Goal: Contribute content: Contribute content

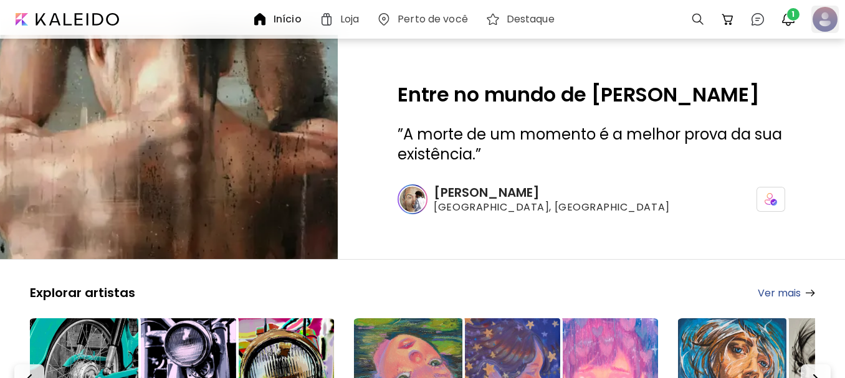
click at [828, 12] on div at bounding box center [824, 19] width 27 height 27
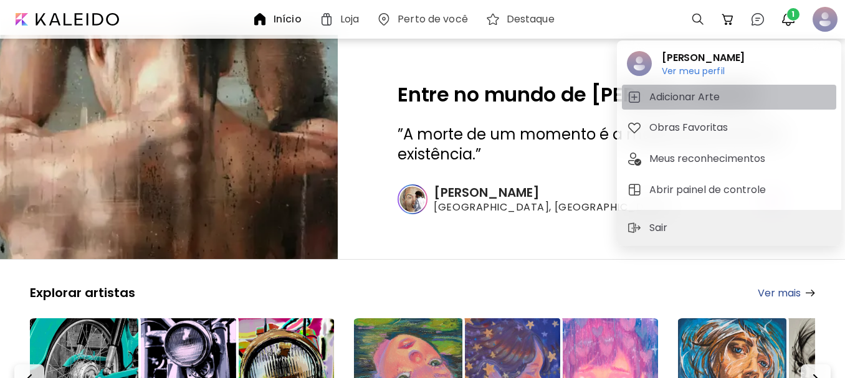
click at [684, 99] on h5 "Adicionar Arte" at bounding box center [686, 97] width 74 height 15
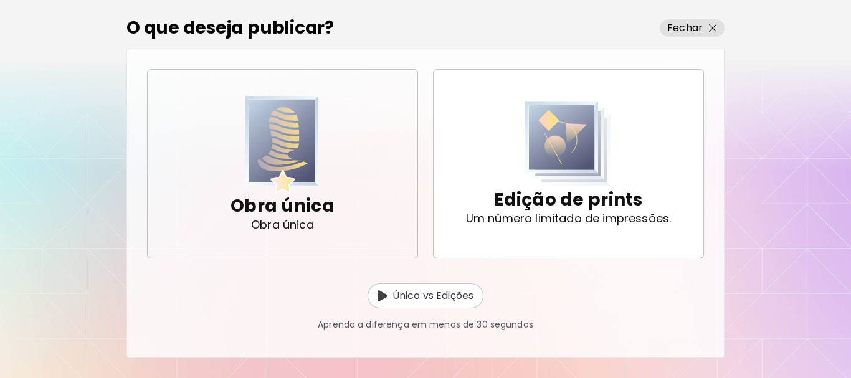
click at [301, 161] on img "button" at bounding box center [281, 145] width 73 height 98
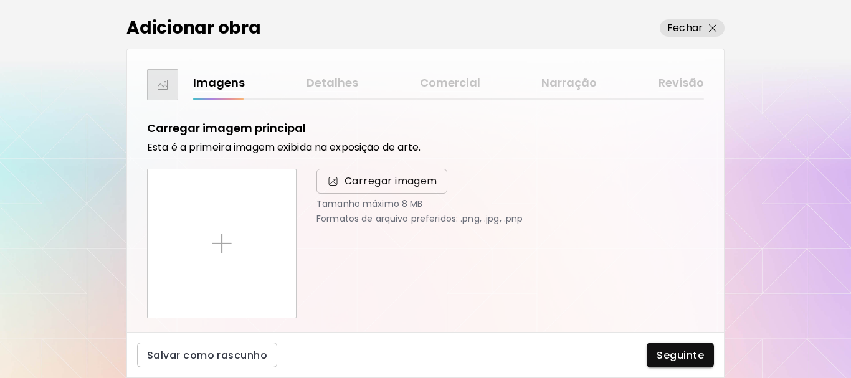
click at [359, 181] on span "Carregar imagem" at bounding box center [390, 181] width 93 height 15
click at [0, 0] on input "Carregar imagem" at bounding box center [0, 0] width 0 height 0
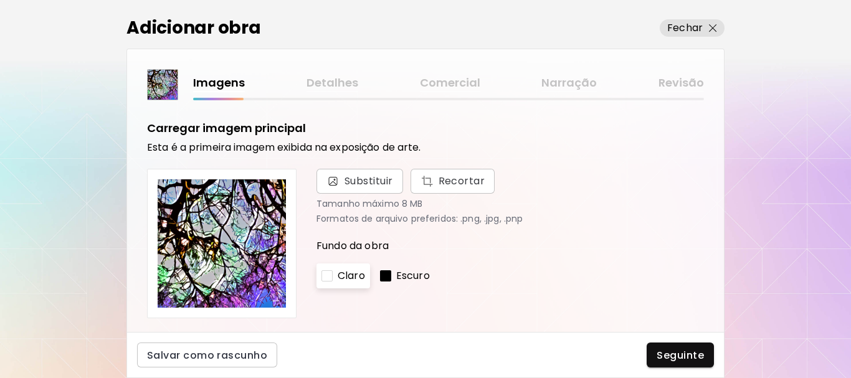
click at [404, 274] on p "Escuro" at bounding box center [413, 275] width 34 height 15
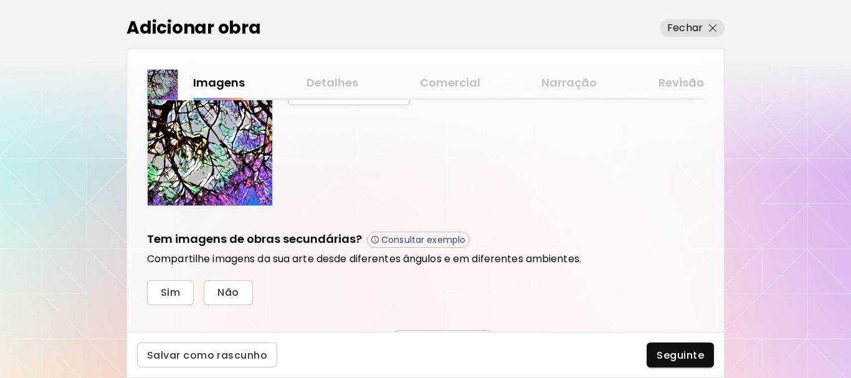
scroll to position [428, 0]
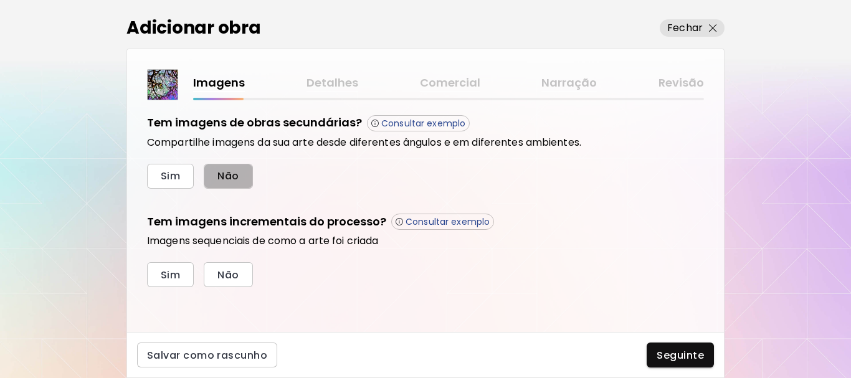
click at [227, 175] on span "Não" at bounding box center [227, 175] width 21 height 13
click at [248, 275] on button "Não" at bounding box center [228, 274] width 49 height 25
drag, startPoint x: 669, startPoint y: 349, endPoint x: 661, endPoint y: 348, distance: 7.7
click at [668, 350] on span "Seguinte" at bounding box center [679, 355] width 47 height 13
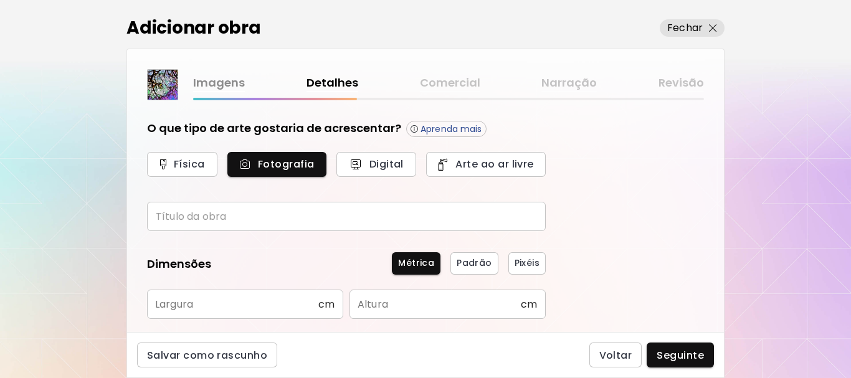
click at [276, 206] on input "text" at bounding box center [346, 216] width 399 height 29
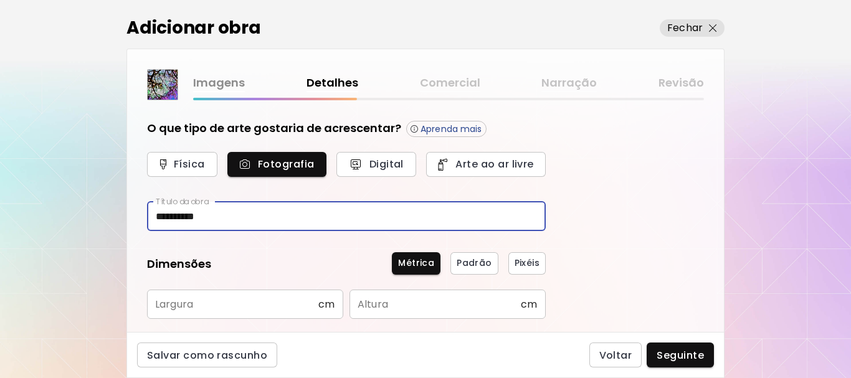
scroll to position [62, 0]
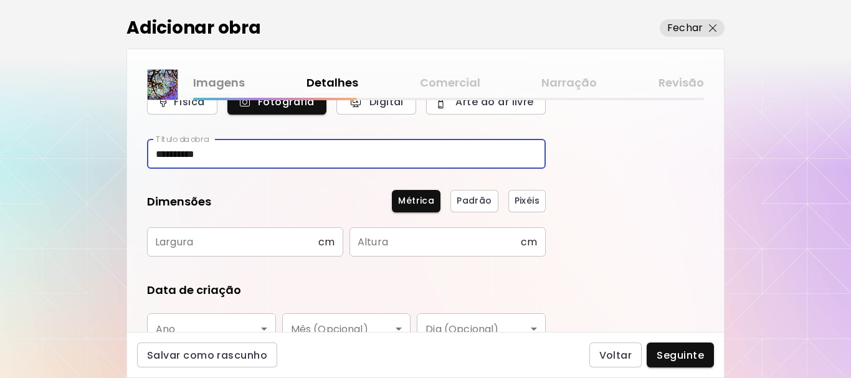
type input "**********"
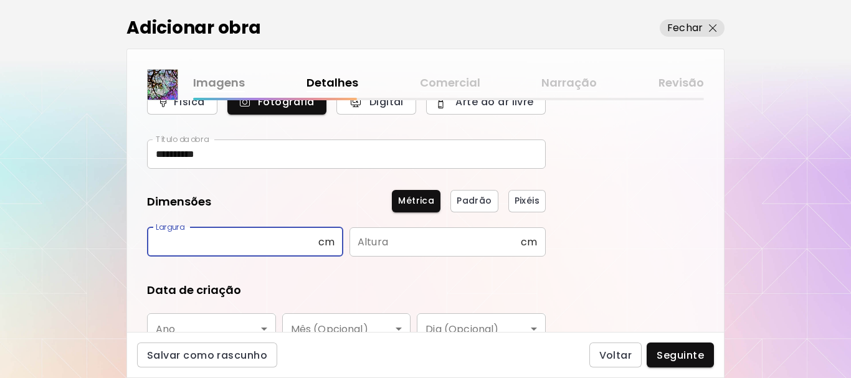
click at [272, 242] on input "text" at bounding box center [232, 241] width 171 height 29
type input "**"
click at [402, 245] on input "text" at bounding box center [434, 241] width 171 height 29
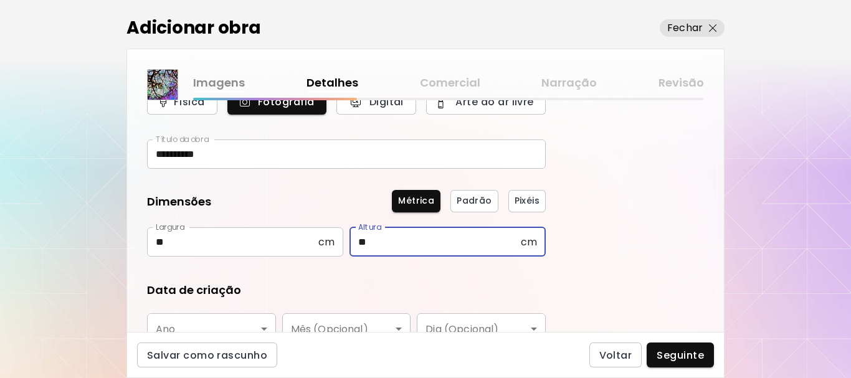
scroll to position [187, 0]
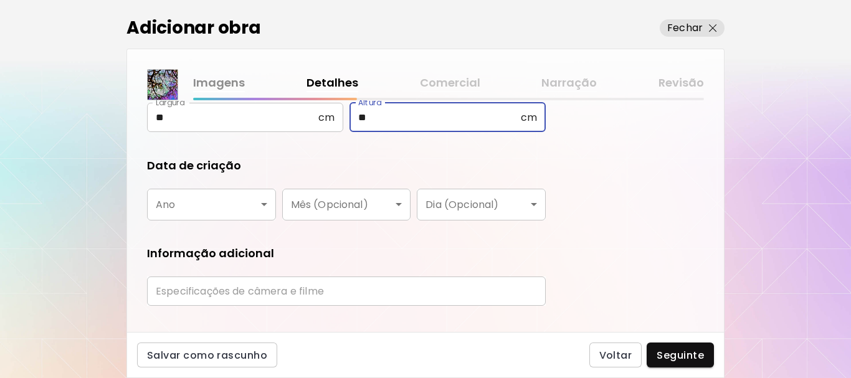
type input "**"
click at [225, 198] on body "**********" at bounding box center [425, 189] width 851 height 378
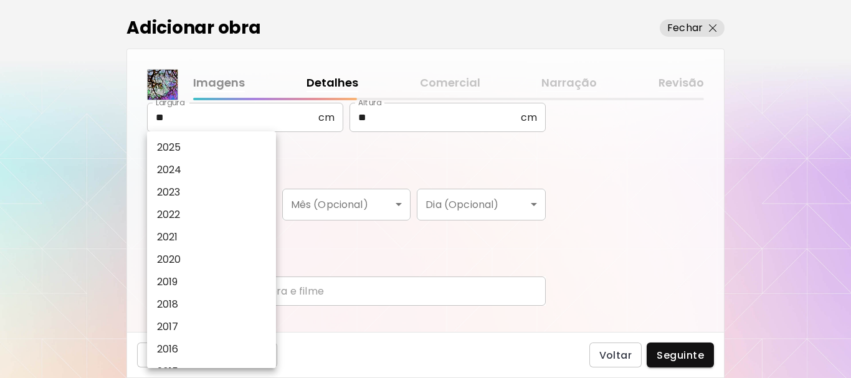
click at [205, 145] on li "2025" at bounding box center [214, 147] width 135 height 22
type input "****"
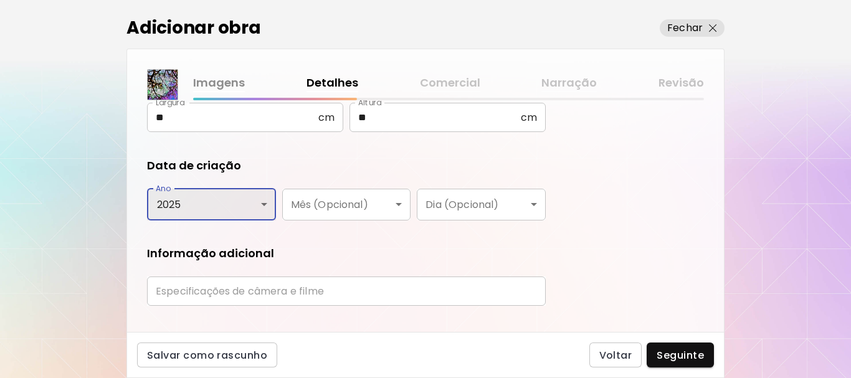
scroll to position [211, 0]
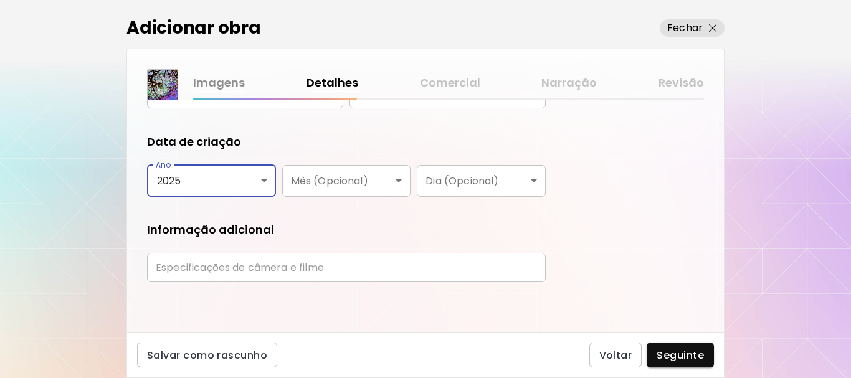
click at [351, 268] on input "text" at bounding box center [346, 267] width 399 height 29
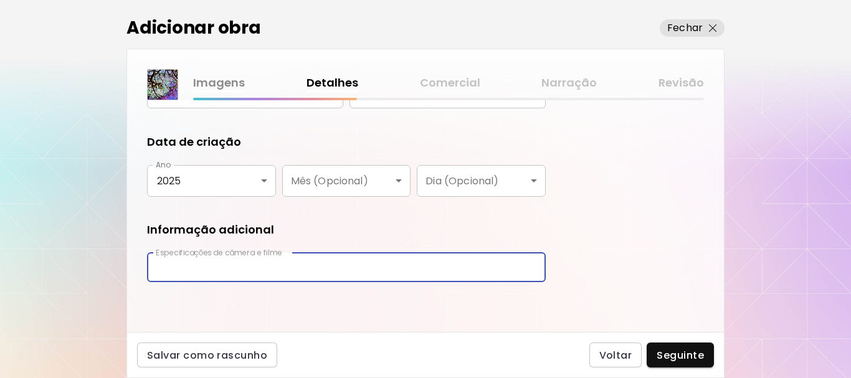
type input "**********"
click at [682, 350] on span "Seguinte" at bounding box center [679, 355] width 47 height 13
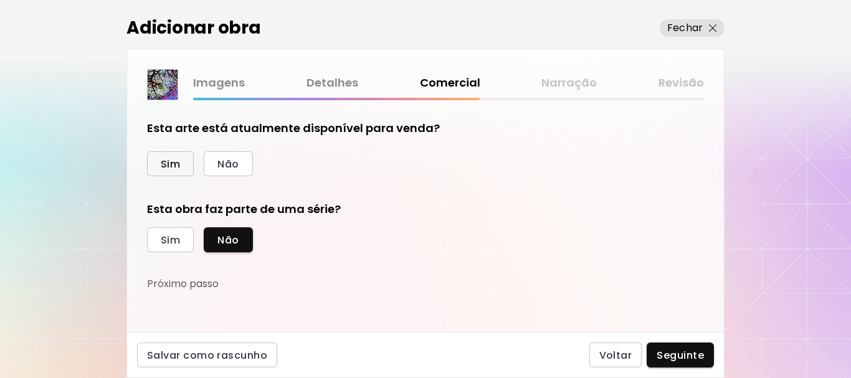
click at [169, 164] on span "Sim" at bounding box center [170, 164] width 19 height 13
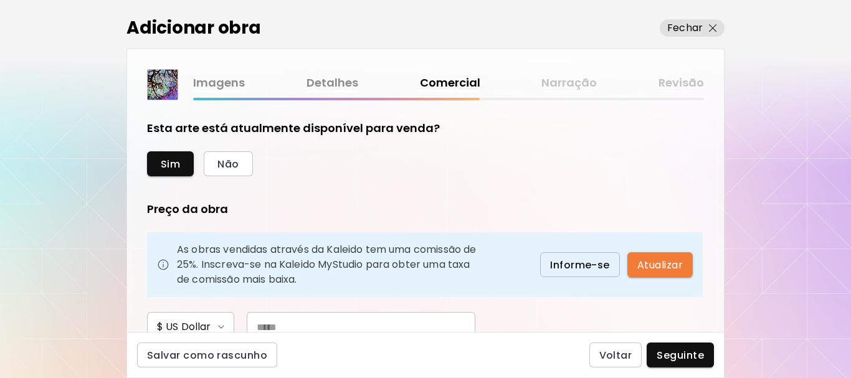
scroll to position [125, 0]
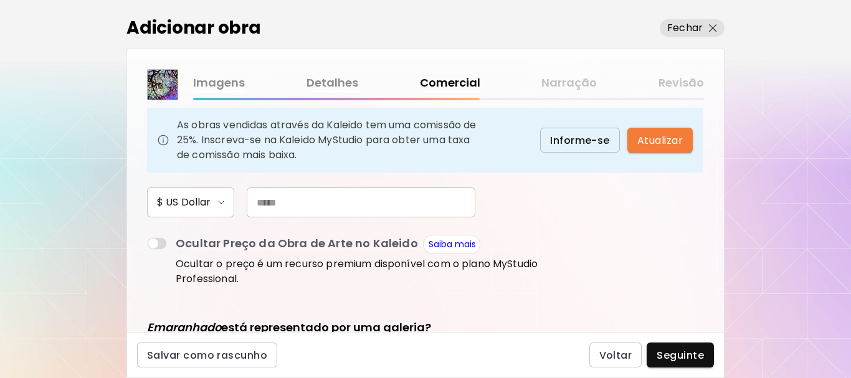
click at [306, 201] on input "text" at bounding box center [361, 202] width 229 height 30
type input "***"
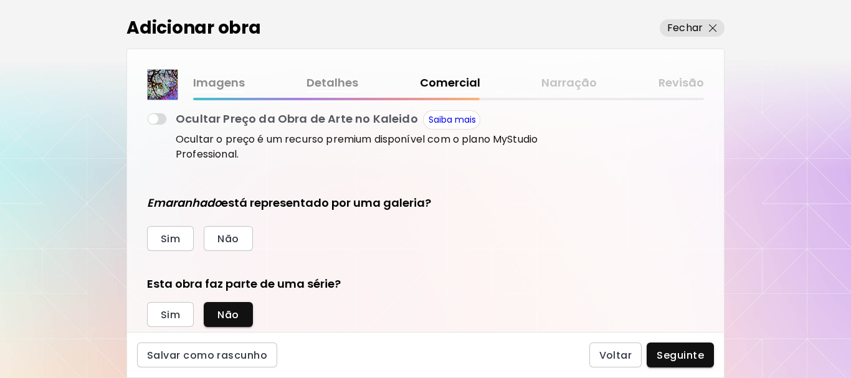
scroll to position [283, 0]
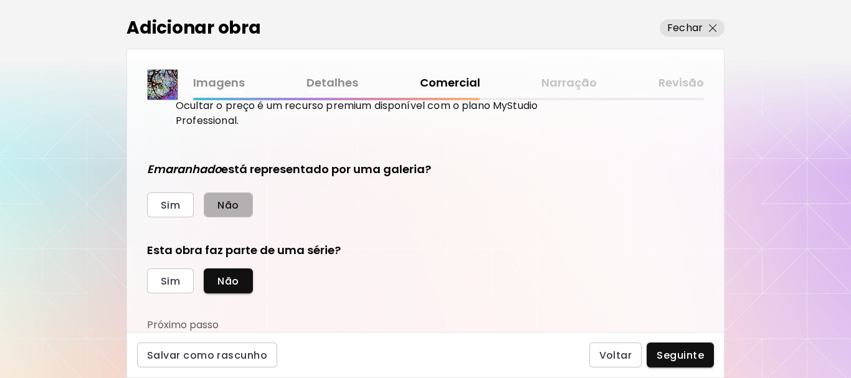
click at [234, 209] on span "Não" at bounding box center [227, 205] width 21 height 13
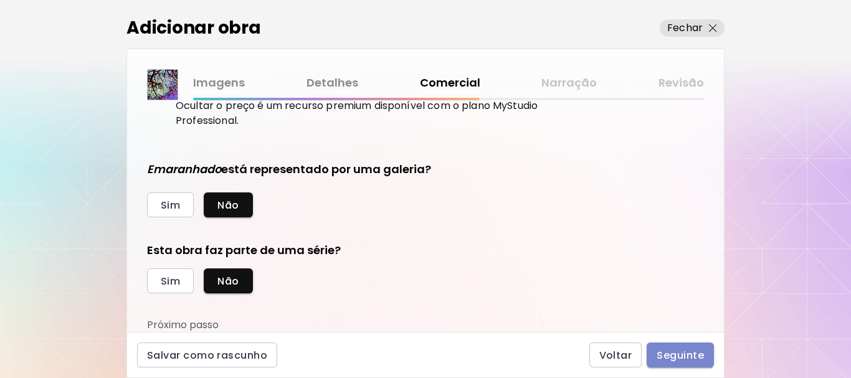
click at [676, 350] on span "Seguinte" at bounding box center [679, 355] width 47 height 13
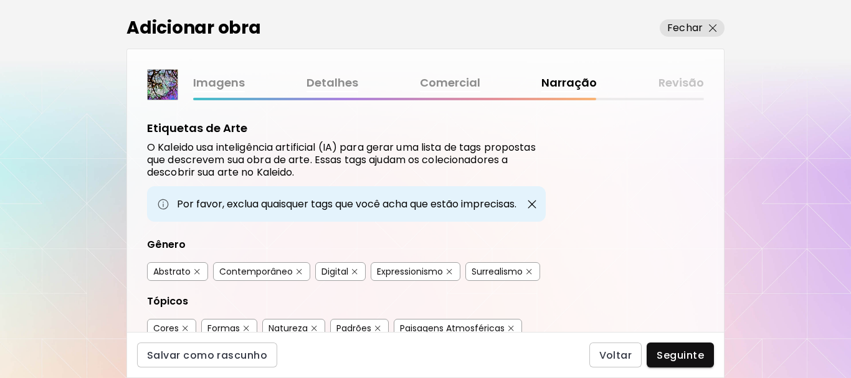
scroll to position [62, 0]
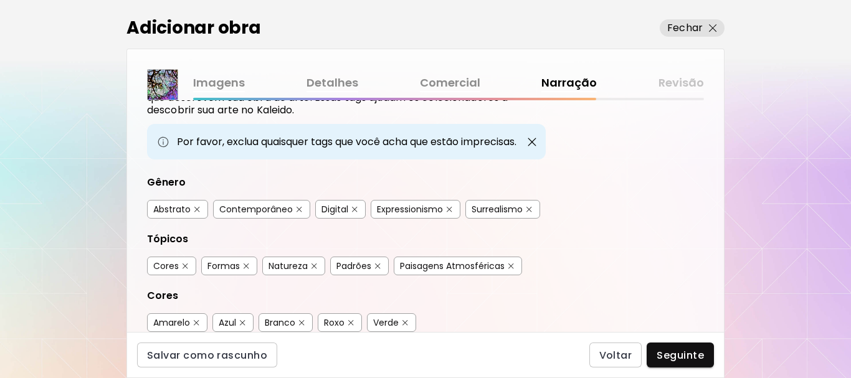
click at [298, 209] on img "button" at bounding box center [299, 210] width 6 height 6
click at [450, 207] on img "button" at bounding box center [450, 210] width 6 height 6
click at [532, 207] on img "button" at bounding box center [529, 210] width 6 height 6
click at [186, 265] on img "button" at bounding box center [185, 266] width 6 height 6
click at [378, 267] on img "button" at bounding box center [378, 266] width 6 height 6
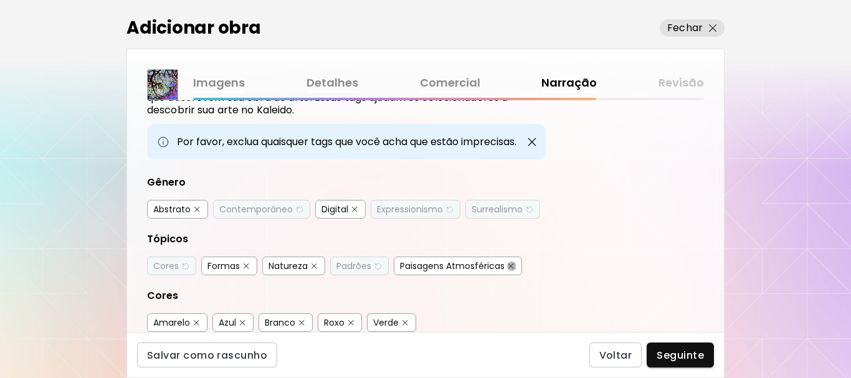
click at [513, 265] on img "button" at bounding box center [511, 266] width 6 height 6
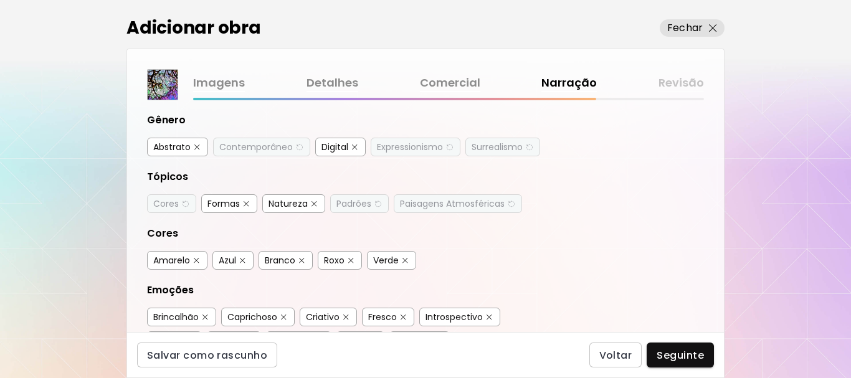
scroll to position [187, 0]
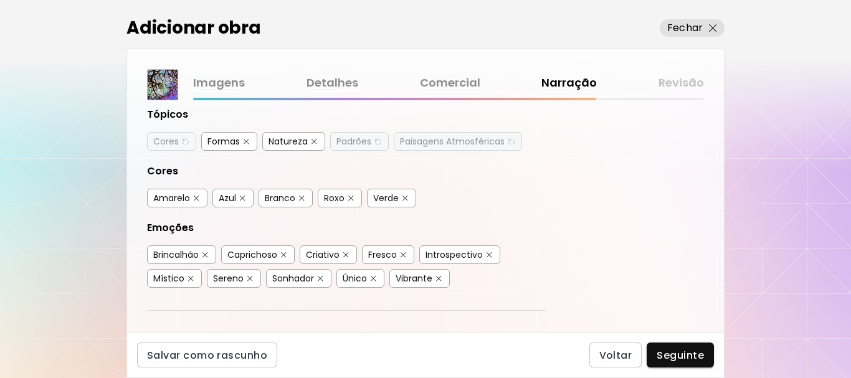
click at [196, 198] on img "button" at bounding box center [197, 199] width 6 height 6
click at [240, 197] on img "button" at bounding box center [243, 199] width 6 height 6
drag, startPoint x: 302, startPoint y: 196, endPoint x: 310, endPoint y: 199, distance: 8.5
click at [303, 197] on img "button" at bounding box center [302, 199] width 6 height 6
click at [354, 199] on img "button" at bounding box center [351, 199] width 6 height 6
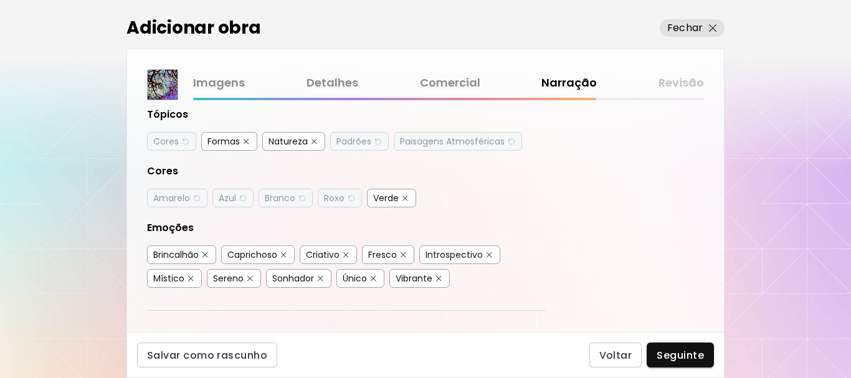
drag, startPoint x: 404, startPoint y: 197, endPoint x: 405, endPoint y: 206, distance: 8.3
click at [403, 197] on button "button" at bounding box center [404, 198] width 9 height 9
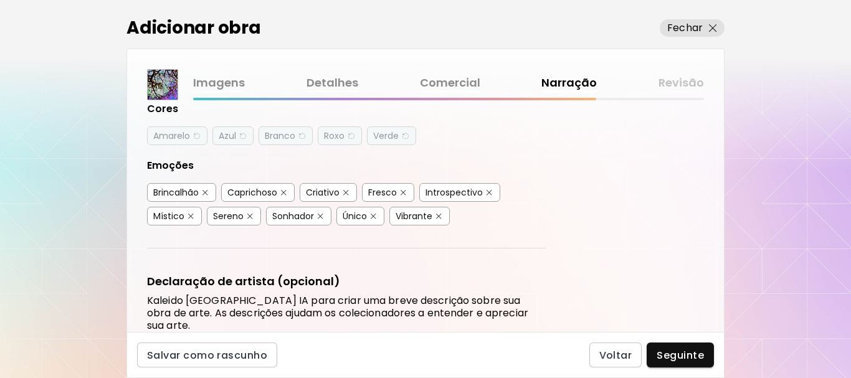
click at [208, 191] on img "button" at bounding box center [205, 193] width 6 height 6
click at [283, 191] on img "button" at bounding box center [284, 193] width 6 height 6
click at [403, 190] on img "button" at bounding box center [403, 193] width 6 height 6
click at [186, 217] on button "button" at bounding box center [190, 216] width 9 height 9
click at [252, 215] on img "button" at bounding box center [250, 217] width 6 height 6
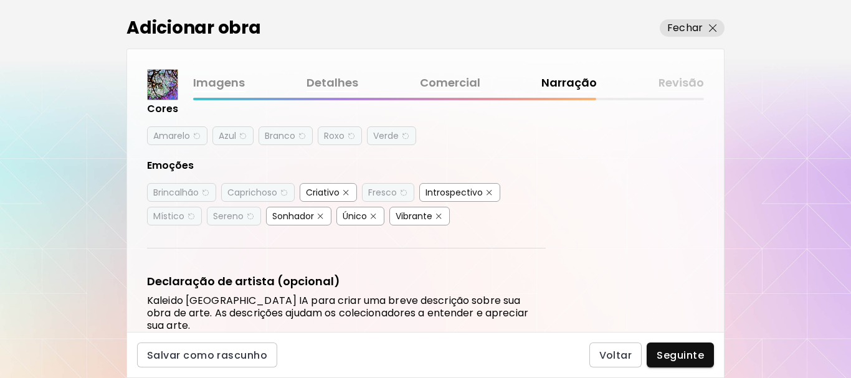
click at [316, 217] on button "button" at bounding box center [320, 216] width 9 height 9
click at [369, 212] on button "button" at bounding box center [373, 216] width 9 height 9
click at [434, 215] on button "button" at bounding box center [438, 216] width 9 height 9
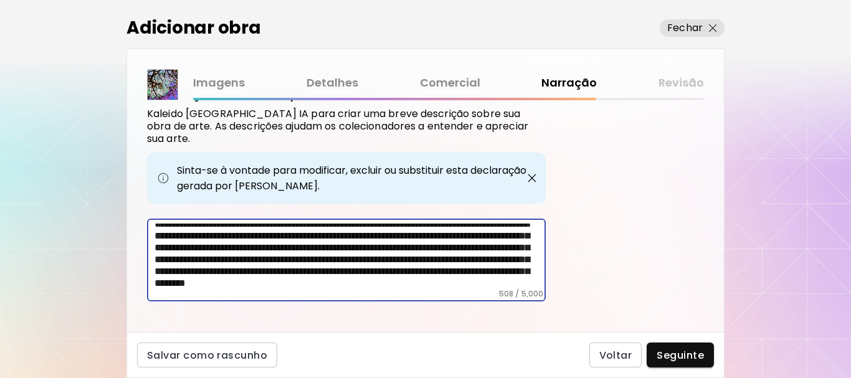
scroll to position [0, 0]
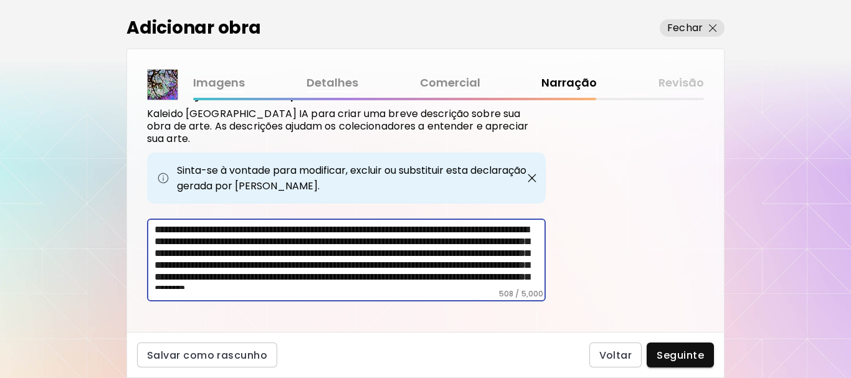
drag, startPoint x: 191, startPoint y: 235, endPoint x: 493, endPoint y: 230, distance: 302.1
click at [493, 230] on textarea "**********" at bounding box center [349, 256] width 391 height 65
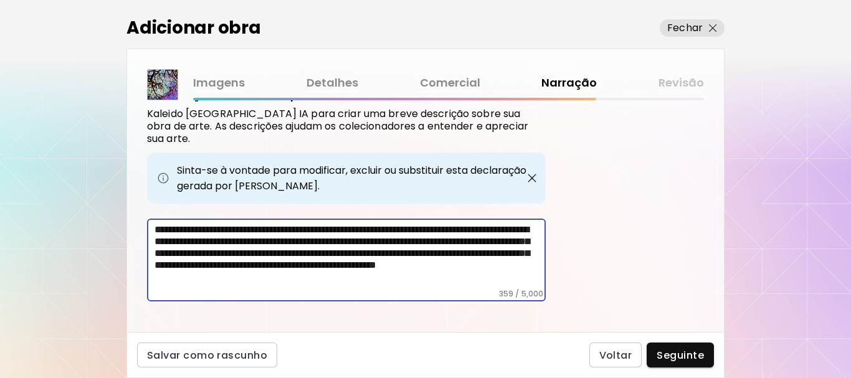
scroll to position [438, 0]
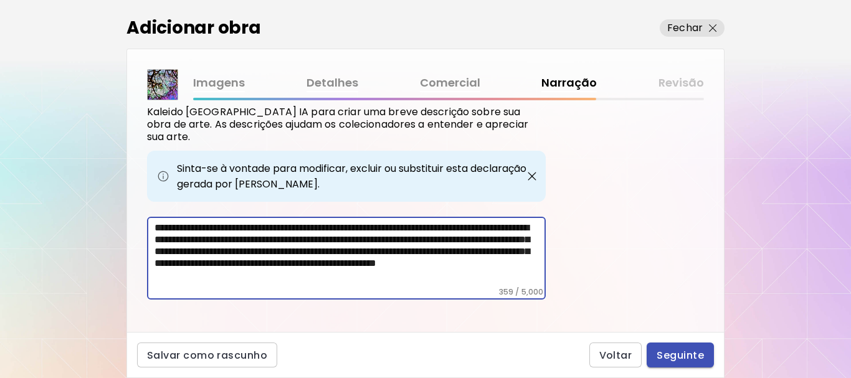
type textarea "**********"
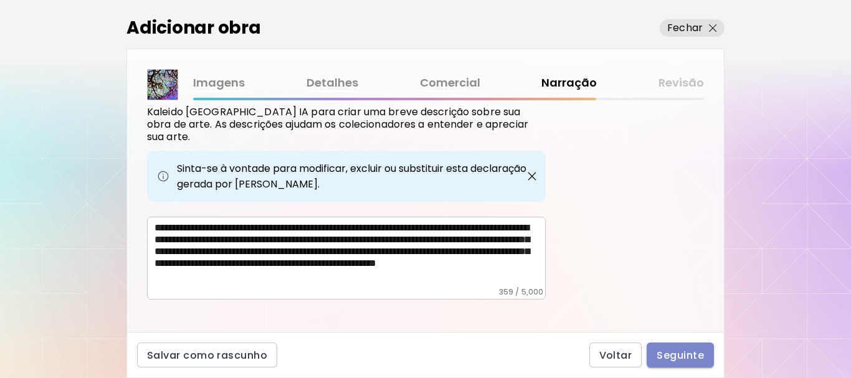
click at [683, 353] on span "Seguinte" at bounding box center [679, 355] width 47 height 13
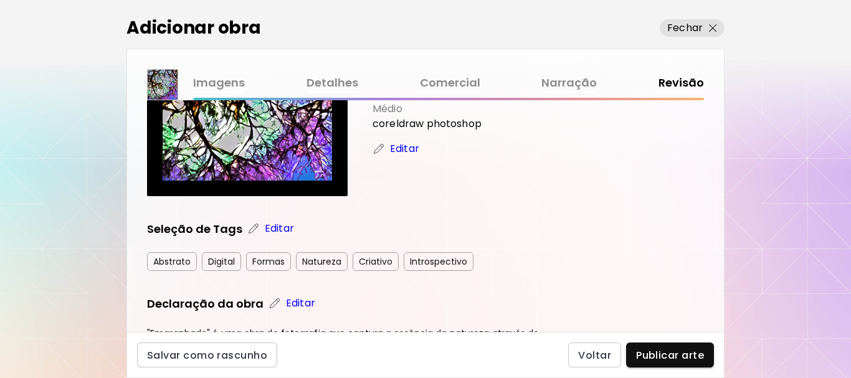
scroll to position [249, 0]
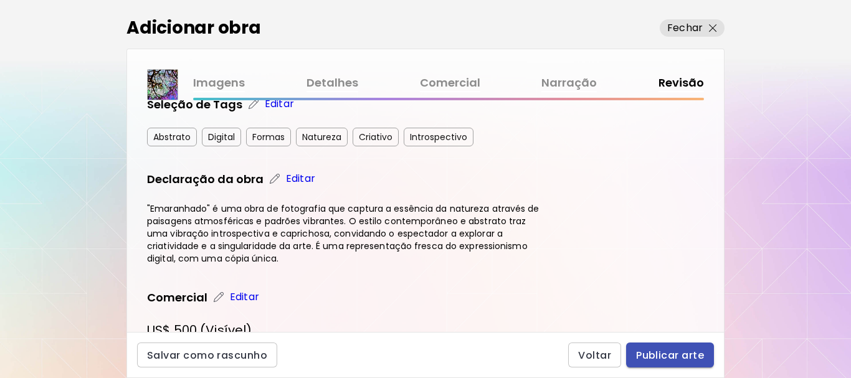
click at [681, 351] on span "Publicar arte" at bounding box center [670, 355] width 68 height 13
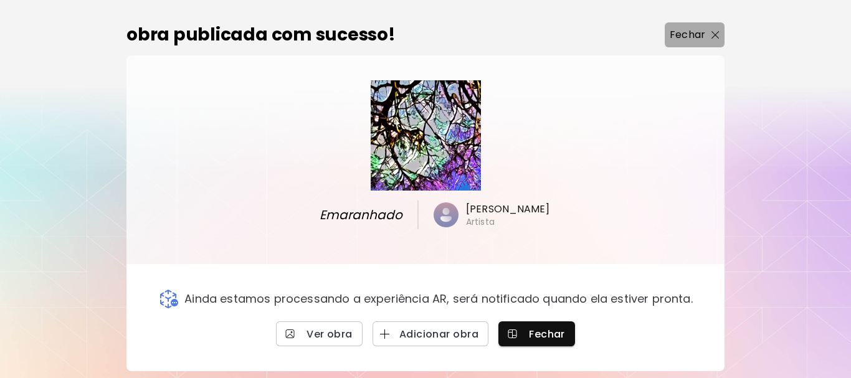
click at [705, 34] on span "Fechar" at bounding box center [695, 34] width 50 height 15
